Goal: Obtain resource: Obtain resource

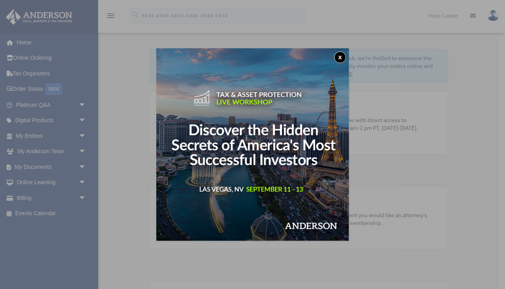
click at [340, 56] on button "x" at bounding box center [340, 57] width 12 height 12
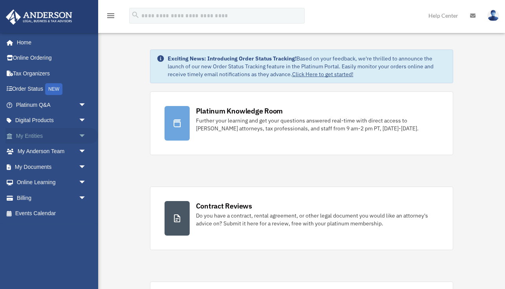
click at [28, 135] on link "My Entities arrow_drop_down" at bounding box center [51, 136] width 93 height 16
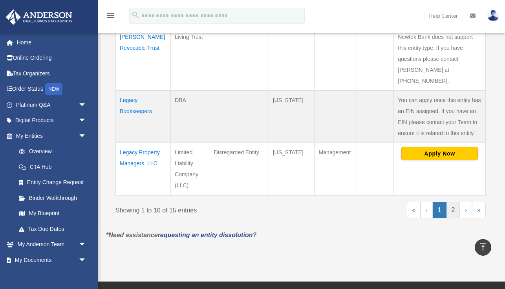
click at [454, 202] on link "2" at bounding box center [454, 210] width 14 height 16
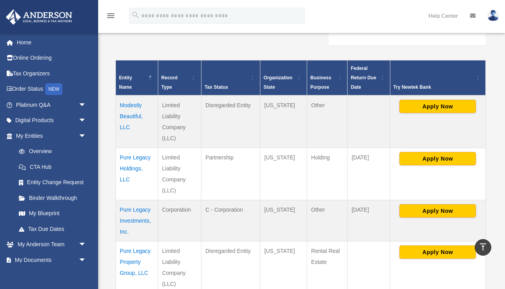
scroll to position [142, 0]
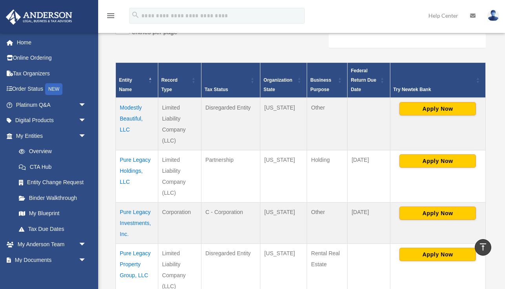
click at [131, 119] on td "Modestly Beautiful, LLC" at bounding box center [137, 124] width 42 height 53
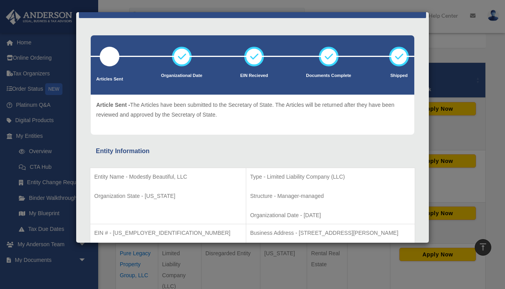
scroll to position [0, 0]
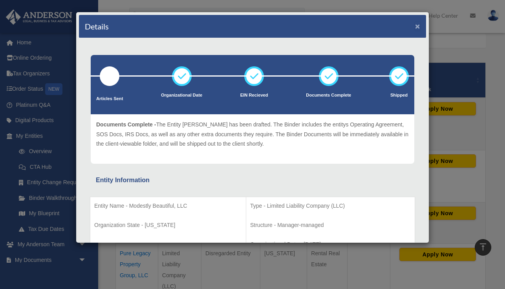
click at [417, 28] on button "×" at bounding box center [417, 26] width 5 height 8
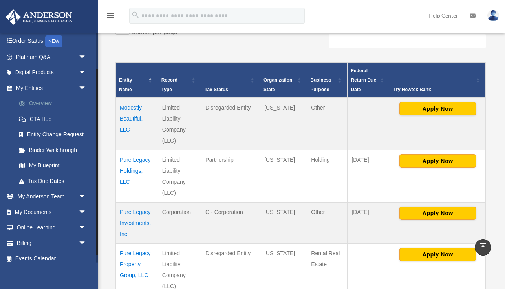
scroll to position [53, 0]
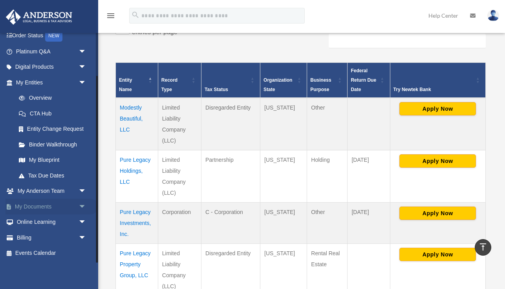
click at [39, 207] on link "My Documents arrow_drop_down" at bounding box center [51, 207] width 93 height 16
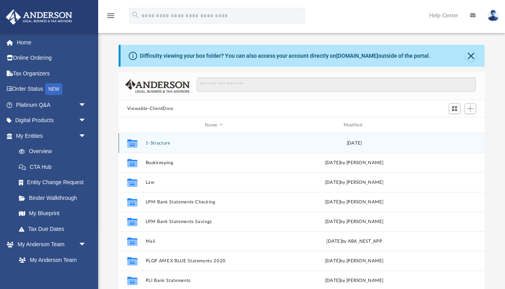
click at [165, 143] on button "1-Structure" at bounding box center [213, 143] width 137 height 5
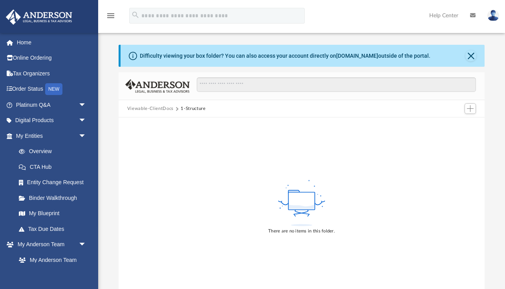
click at [152, 109] on button "Viewable-ClientDocs" at bounding box center [150, 108] width 46 height 7
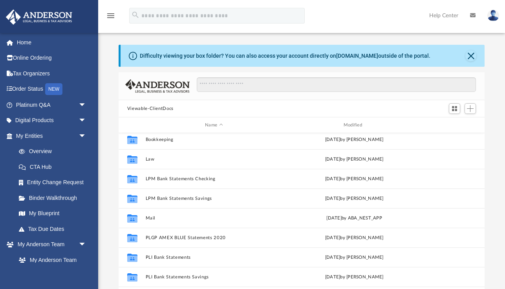
scroll to position [33, 0]
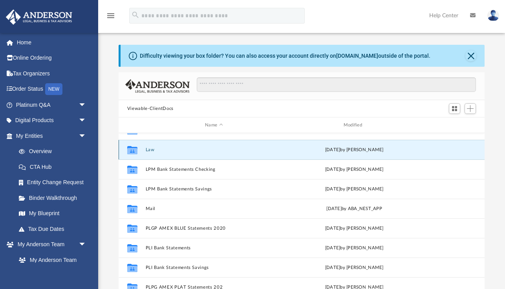
click at [149, 148] on button "Law" at bounding box center [213, 149] width 137 height 5
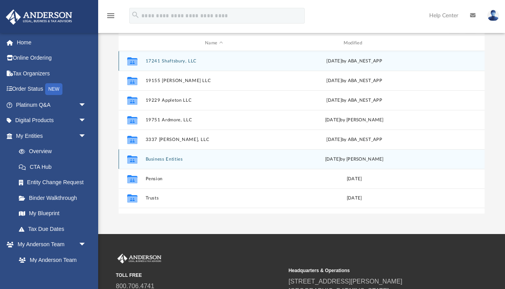
scroll to position [77, 0]
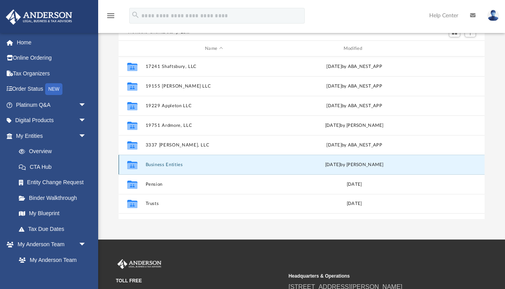
click at [158, 165] on button "Business Entities" at bounding box center [213, 164] width 137 height 5
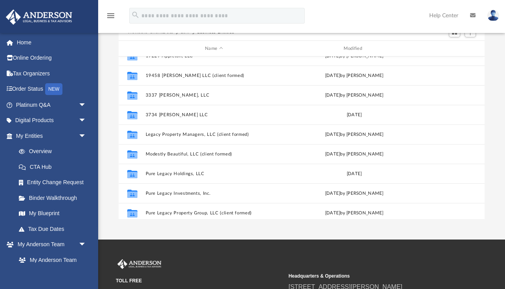
scroll to position [97, 0]
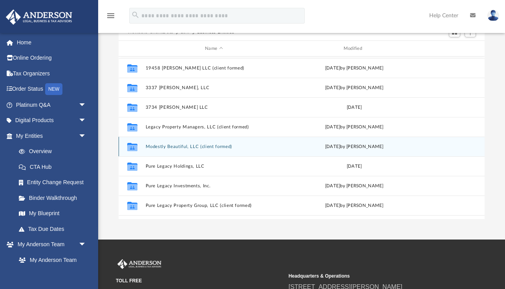
click at [174, 148] on button "Modestly Beautiful, LLC (client formed)" at bounding box center [213, 146] width 137 height 5
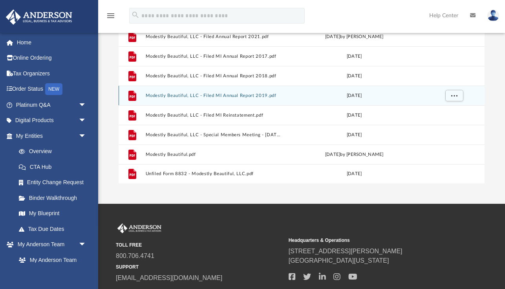
scroll to position [117, 0]
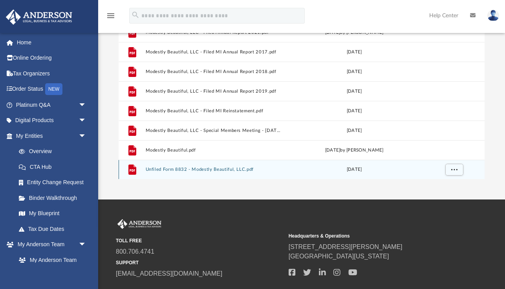
click at [221, 169] on button "Unfiled Form 8832 - Modestly Beautiful, LLC.pdf" at bounding box center [213, 169] width 137 height 5
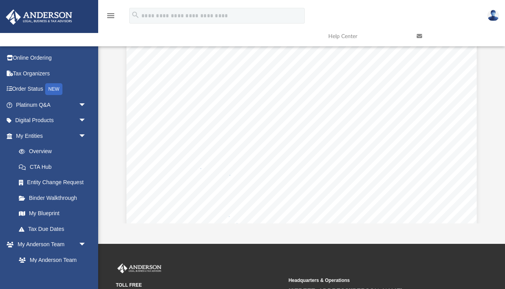
scroll to position [0, 0]
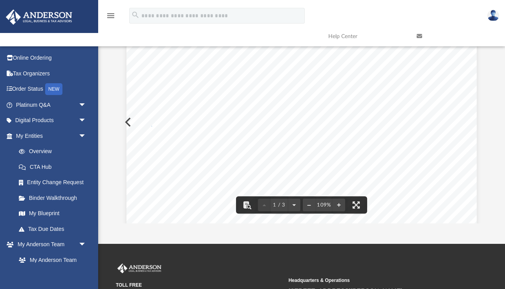
click at [125, 120] on button "Preview" at bounding box center [127, 122] width 17 height 22
click at [480, 121] on button "Preview" at bounding box center [475, 122] width 17 height 22
click at [125, 121] on button "Preview" at bounding box center [127, 122] width 17 height 22
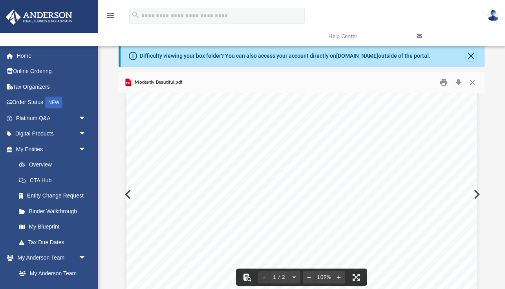
scroll to position [238, 0]
click at [474, 80] on button "Close" at bounding box center [472, 83] width 14 height 12
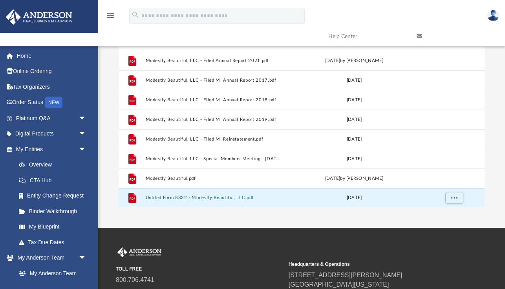
scroll to position [91, 0]
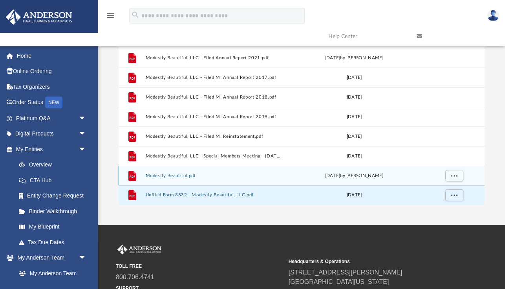
click at [184, 175] on button "Modestly Beautiful.pdf" at bounding box center [213, 175] width 137 height 5
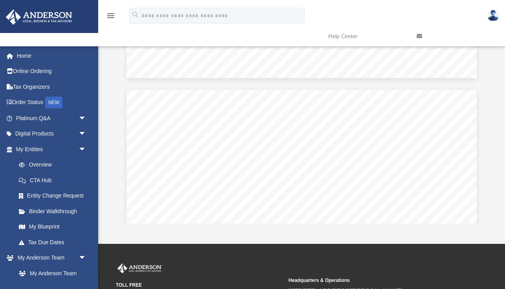
scroll to position [395, 0]
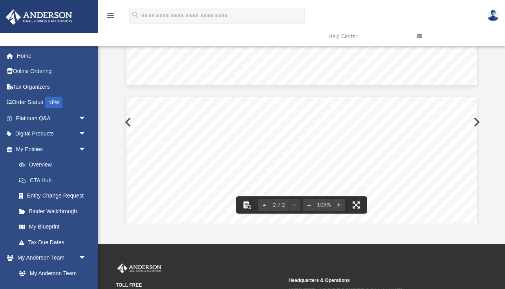
click at [126, 122] on button "Preview" at bounding box center [127, 122] width 17 height 22
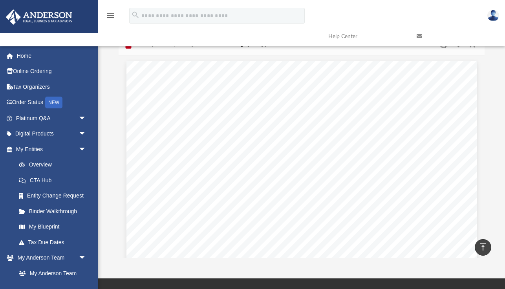
scroll to position [0, 0]
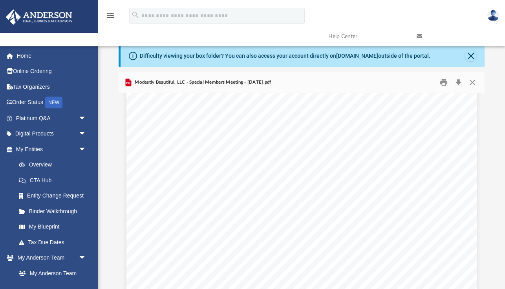
scroll to position [476, 0]
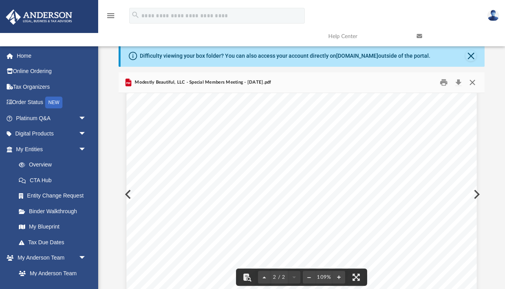
click at [471, 82] on button "Close" at bounding box center [472, 83] width 14 height 12
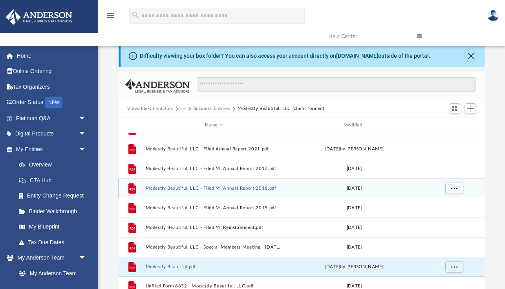
scroll to position [0, 0]
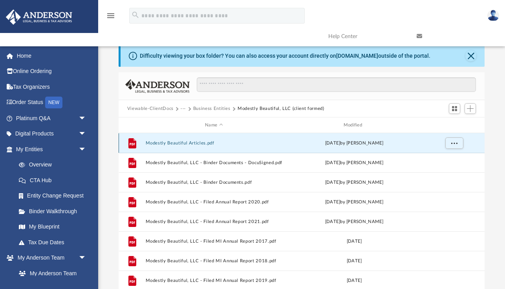
click at [189, 143] on button "Modestly Beautiful Articles.pdf" at bounding box center [213, 143] width 137 height 5
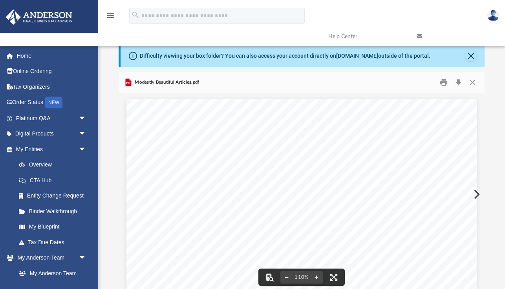
click at [477, 194] on button "Preview" at bounding box center [475, 194] width 17 height 22
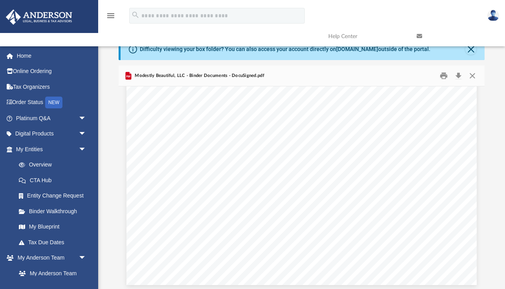
scroll to position [3546, 0]
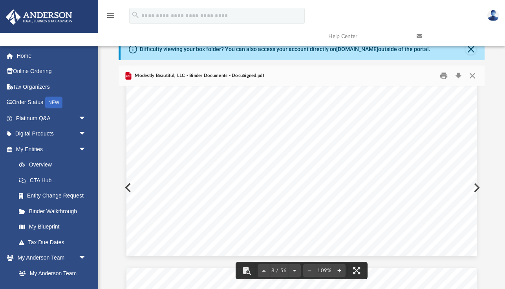
click at [477, 189] on button "Preview" at bounding box center [475, 188] width 17 height 22
click at [475, 187] on div "[DATE] [PERSON_NAME] [STREET_ADDRESS] Re: Modestly Beautiful, LLC Enclosed you …" at bounding box center [301, 154] width 350 height 453
click at [478, 187] on button "Preview" at bounding box center [475, 188] width 17 height 22
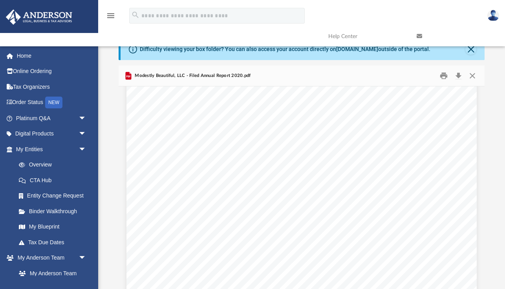
scroll to position [194, 0]
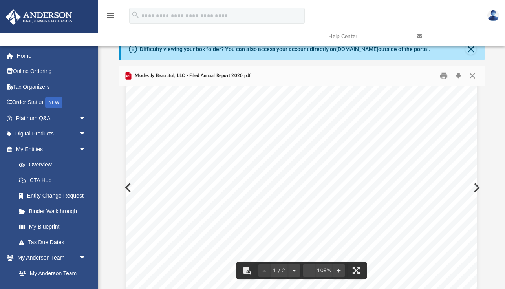
click at [476, 186] on div "Form Revision Date 07/2016 ANNUAL STATEMENT (Required by Section 207, Act 23, P…" at bounding box center [301, 125] width 350 height 453
click at [478, 187] on button "Preview" at bounding box center [475, 188] width 17 height 22
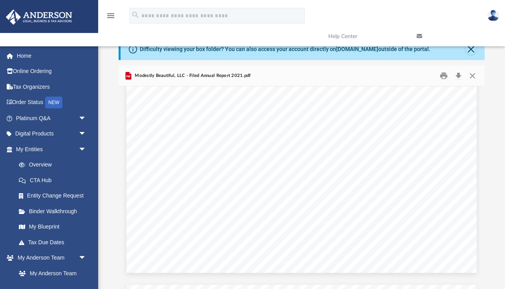
scroll to position [277, 0]
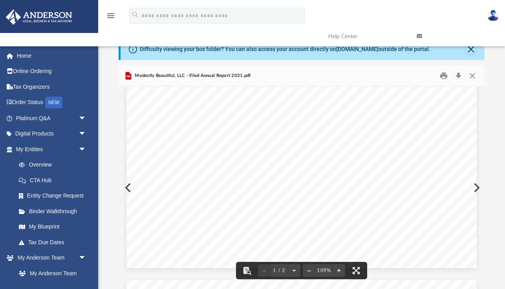
click at [476, 187] on div "Form Revision Date 07/2016 ANNUAL STATEMENT (Required by Section 207, Act 23, P…" at bounding box center [301, 41] width 350 height 453
click at [479, 187] on button "Preview" at bounding box center [475, 188] width 17 height 22
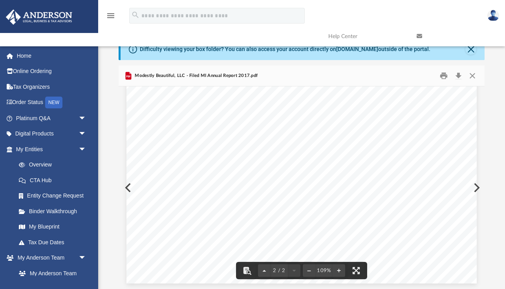
click at [476, 188] on div "[US_STATE] DEPARTMENT OF LICENSING AND REGULATORY AFFAIRS FILING ENDORSEMENT Th…" at bounding box center [301, 56] width 350 height 453
click at [478, 187] on button "Preview" at bounding box center [475, 188] width 17 height 22
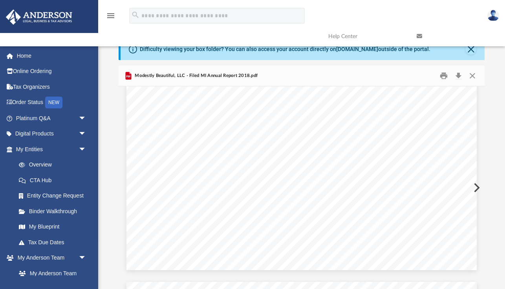
scroll to position [281, 0]
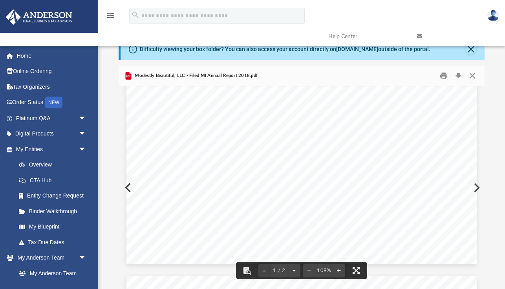
click at [477, 189] on button "Preview" at bounding box center [475, 188] width 17 height 22
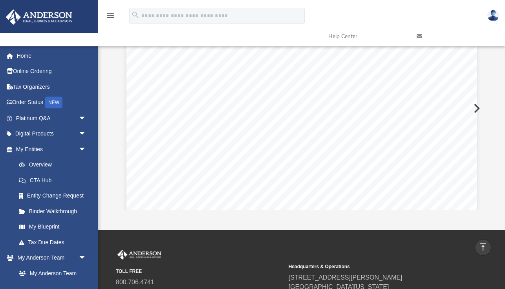
scroll to position [26, 0]
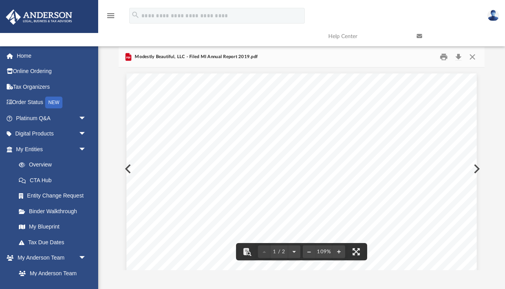
click at [478, 169] on button "Preview" at bounding box center [475, 169] width 17 height 22
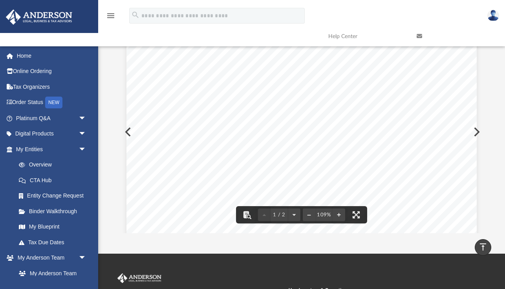
scroll to position [61, 0]
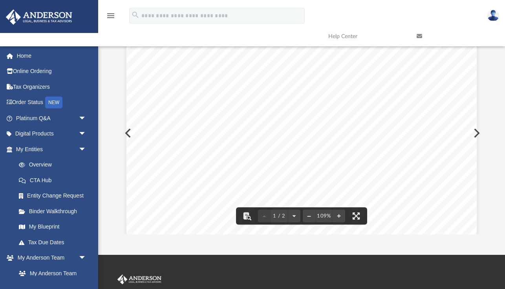
click at [477, 132] on button "Preview" at bounding box center [475, 133] width 17 height 22
click at [478, 133] on button "Preview" at bounding box center [475, 133] width 17 height 22
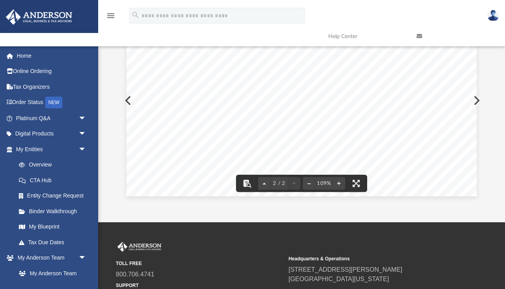
scroll to position [116, 0]
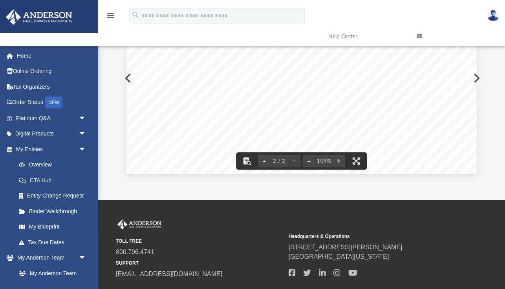
click at [478, 77] on button "Preview" at bounding box center [475, 78] width 17 height 22
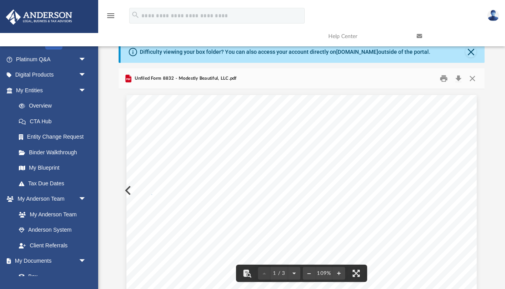
scroll to position [0, 0]
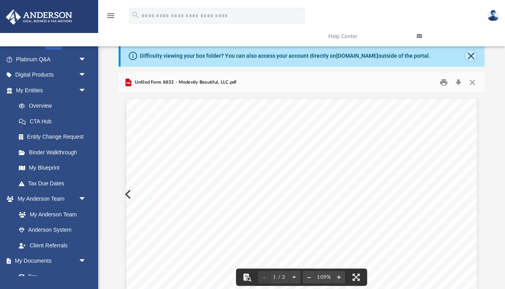
click at [470, 58] on button "Close" at bounding box center [470, 55] width 11 height 11
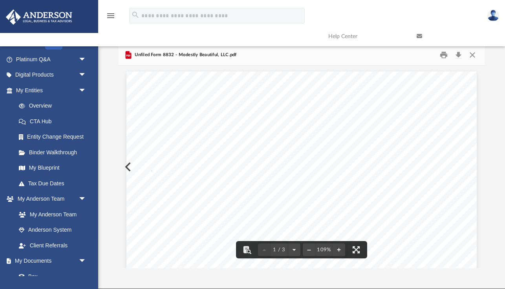
click at [125, 166] on button "Preview" at bounding box center [127, 167] width 17 height 22
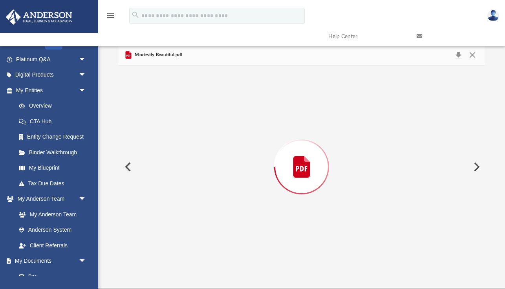
scroll to position [465, 0]
click at [125, 166] on button "Preview" at bounding box center [127, 167] width 17 height 22
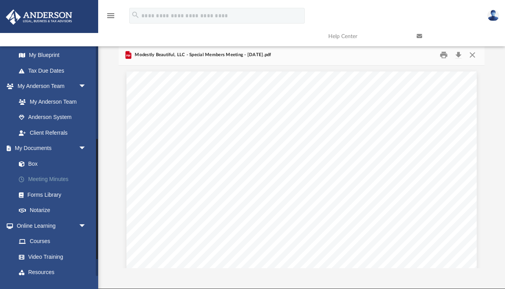
scroll to position [178, 0]
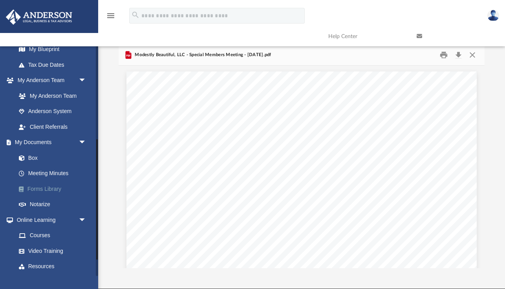
click at [41, 188] on link "Forms Library" at bounding box center [54, 189] width 87 height 16
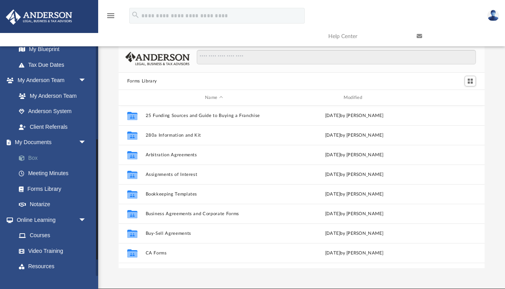
click at [35, 158] on link "Box" at bounding box center [54, 158] width 87 height 16
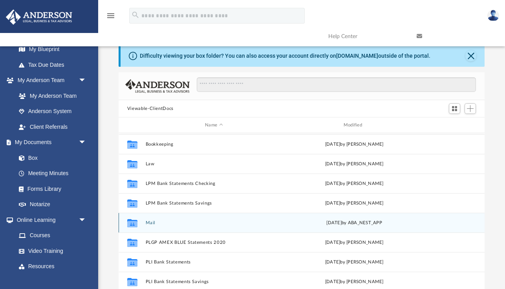
scroll to position [3, 0]
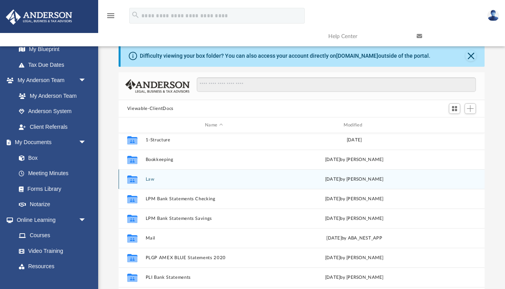
click at [137, 176] on icon "grid" at bounding box center [132, 179] width 10 height 8
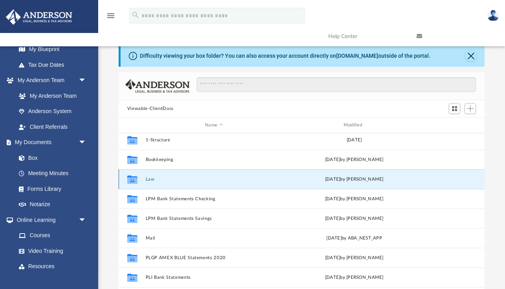
click at [149, 179] on button "Law" at bounding box center [213, 179] width 137 height 5
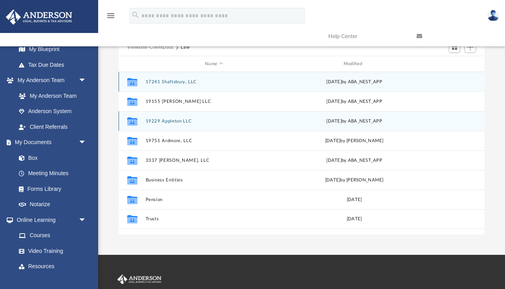
scroll to position [64, 0]
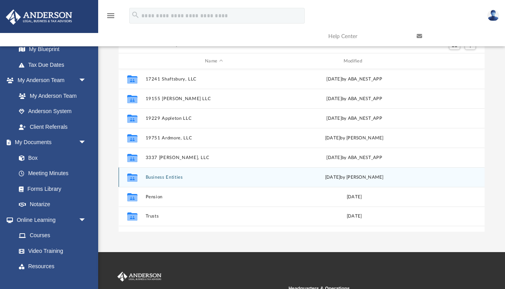
click at [170, 177] on button "Business Entities" at bounding box center [213, 177] width 137 height 5
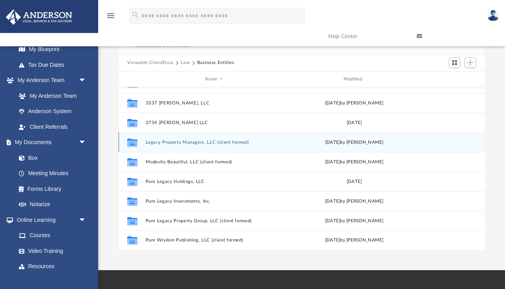
scroll to position [51, 0]
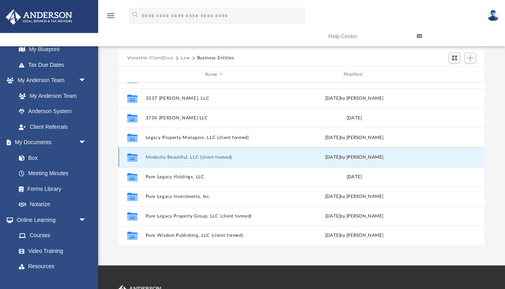
click at [198, 156] on button "Modestly Beautiful, LLC (client formed)" at bounding box center [213, 157] width 137 height 5
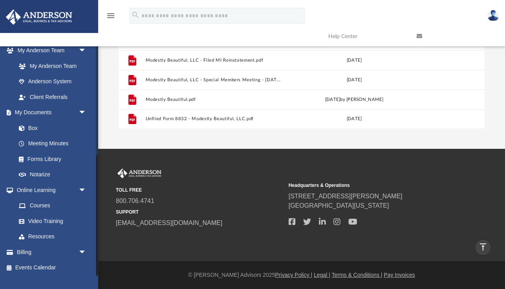
scroll to position [208, 0]
click at [37, 114] on link "My Documents arrow_drop_down" at bounding box center [51, 112] width 93 height 16
click at [83, 112] on span "arrow_drop_down" at bounding box center [87, 112] width 16 height 16
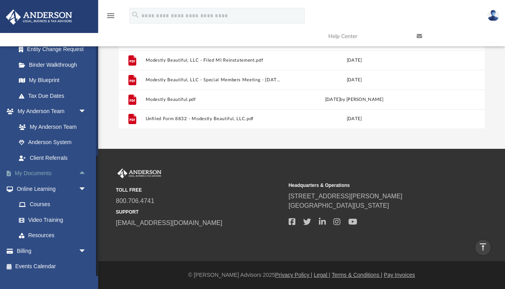
click at [83, 112] on span "arrow_drop_down" at bounding box center [87, 112] width 16 height 16
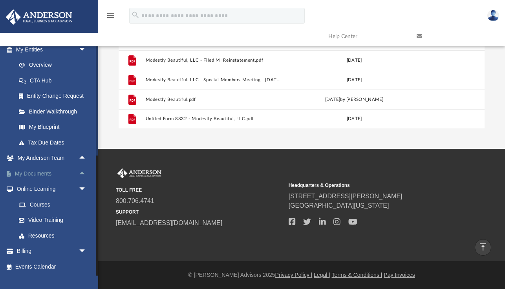
click at [29, 175] on link "My Documents arrow_drop_up" at bounding box center [51, 174] width 93 height 16
click at [34, 173] on link "My Documents arrow_drop_up" at bounding box center [51, 174] width 93 height 16
click at [83, 172] on span "arrow_drop_up" at bounding box center [87, 174] width 16 height 16
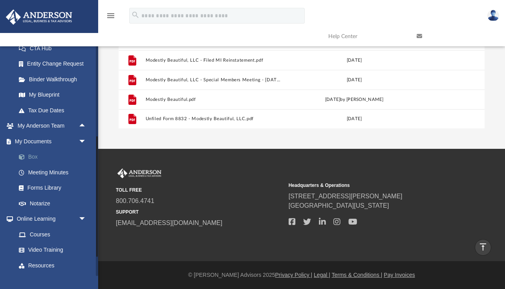
scroll to position [136, 0]
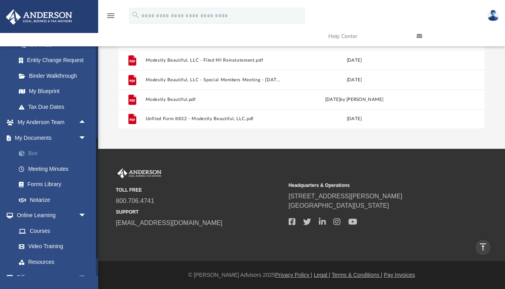
click at [31, 153] on link "Box" at bounding box center [54, 154] width 87 height 16
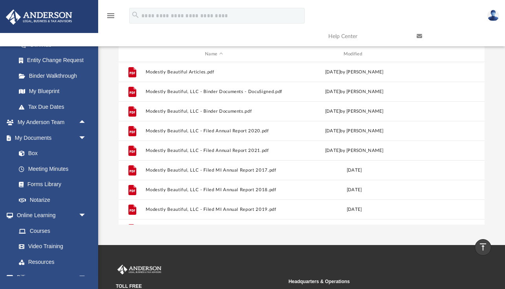
scroll to position [0, 0]
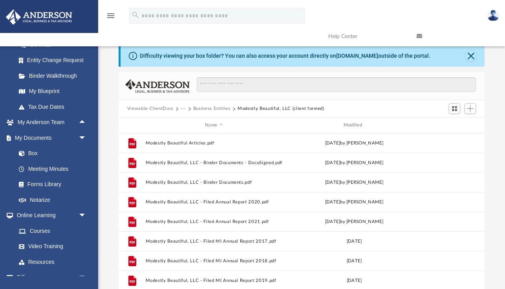
click at [146, 109] on button "Viewable-ClientDocs" at bounding box center [150, 108] width 46 height 7
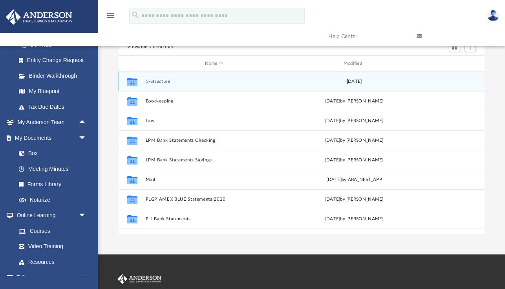
scroll to position [62, 0]
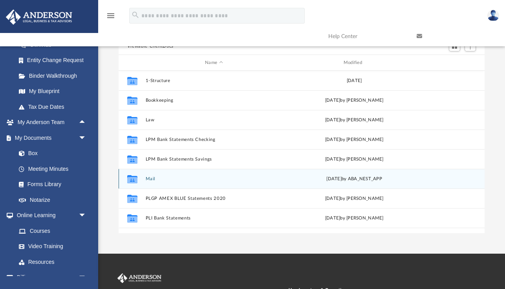
click at [134, 179] on icon "grid" at bounding box center [132, 180] width 10 height 6
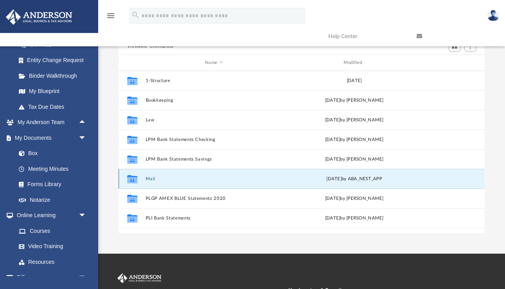
click at [152, 178] on button "Mail" at bounding box center [213, 178] width 137 height 5
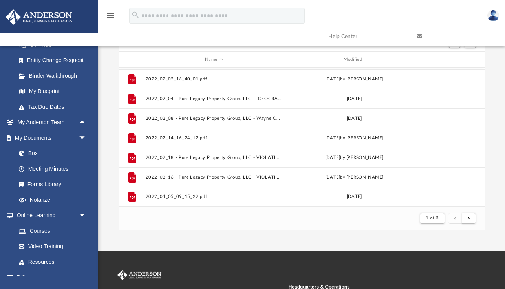
scroll to position [67, 0]
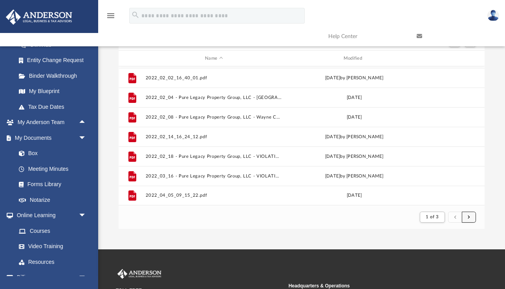
click at [469, 217] on span "submit" at bounding box center [469, 217] width 2 height 4
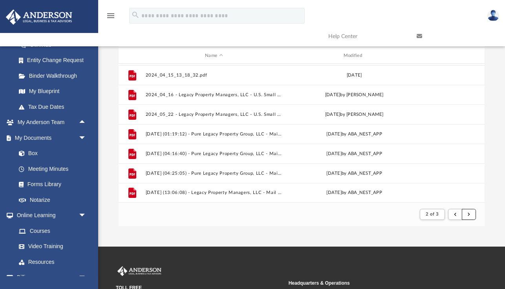
scroll to position [66, 0]
